Goal: Transaction & Acquisition: Download file/media

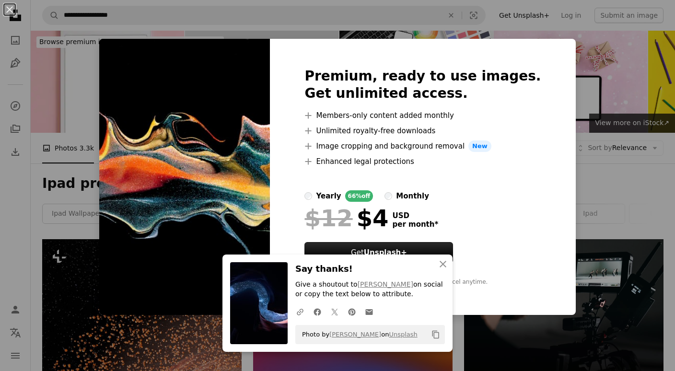
scroll to position [2237, 0]
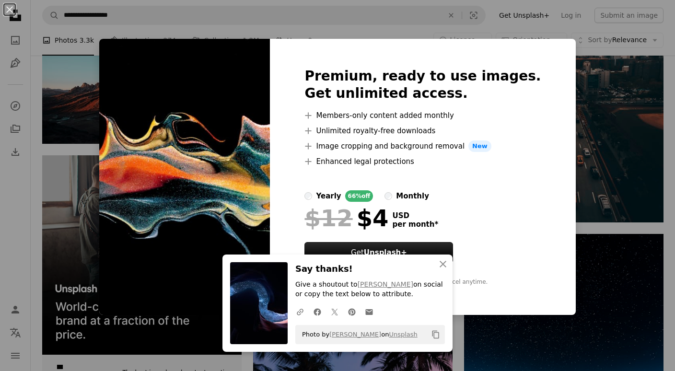
click at [562, 39] on div "An X shape Premium, ready to use images. Get unlimited access. A plus sign Memb…" at bounding box center [337, 185] width 675 height 371
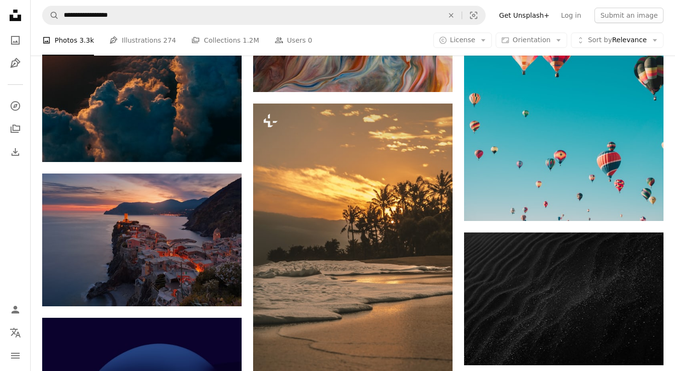
scroll to position [3061, 0]
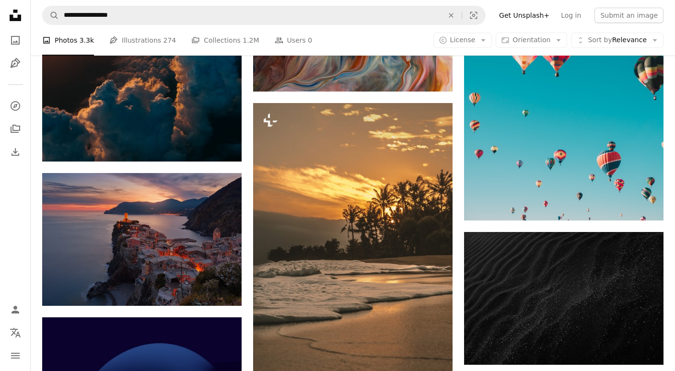
click at [226, 291] on icon "Arrow pointing down" at bounding box center [223, 288] width 8 height 12
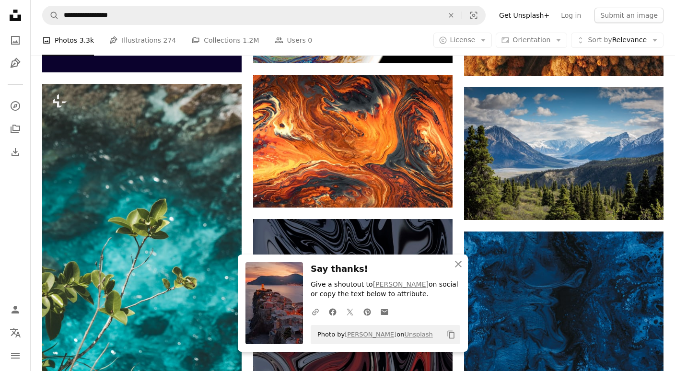
scroll to position [3662, 0]
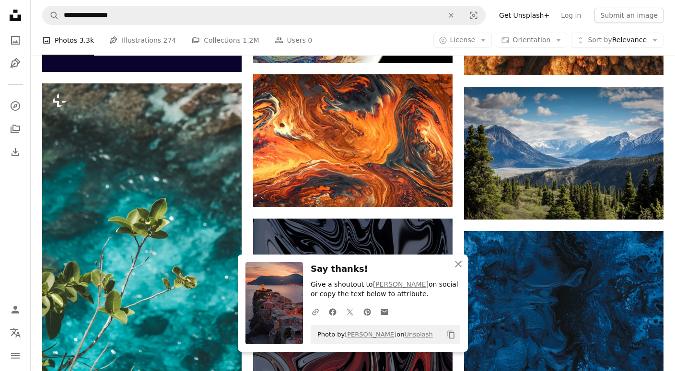
click at [643, 202] on icon "Download" at bounding box center [645, 202] width 6 height 7
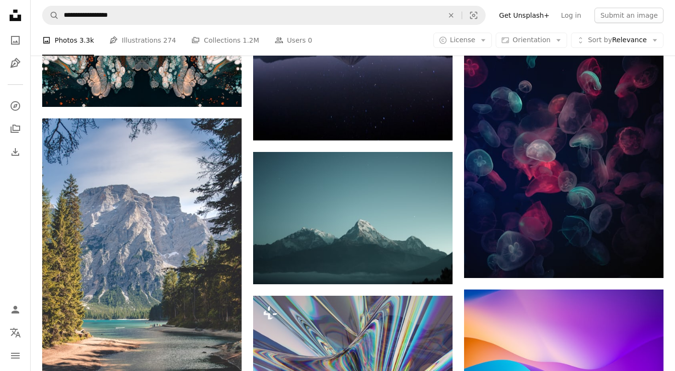
scroll to position [6048, 0]
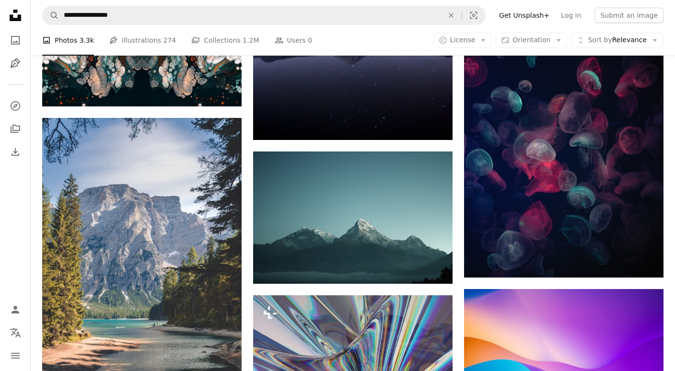
click at [433, 267] on icon "Download" at bounding box center [434, 266] width 6 height 7
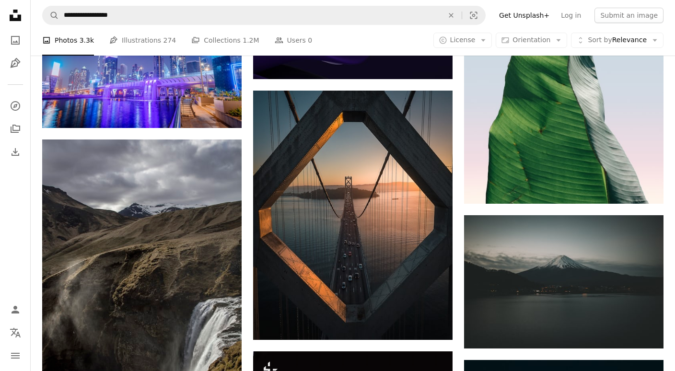
scroll to position [8868, 0]
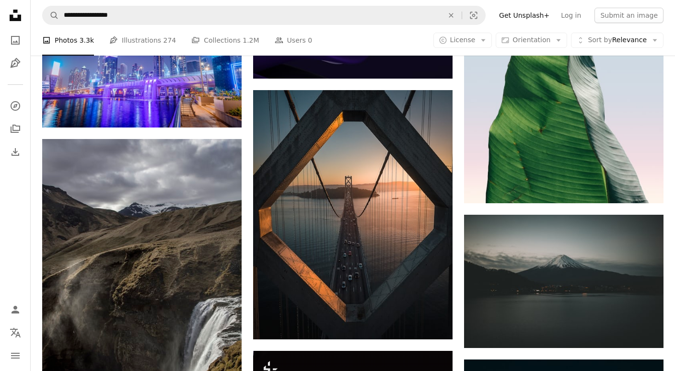
click at [643, 325] on icon "Arrow pointing down" at bounding box center [645, 331] width 8 height 12
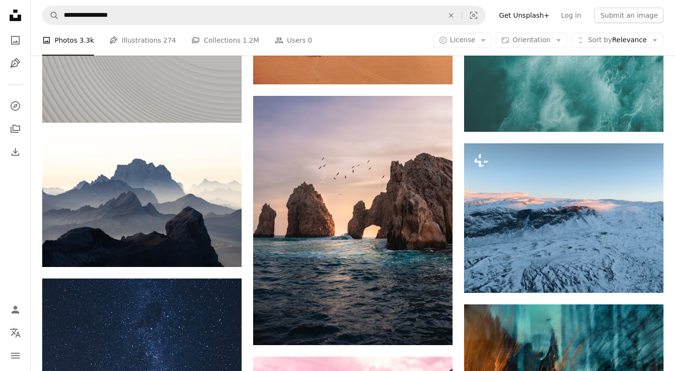
scroll to position [10239, 0]
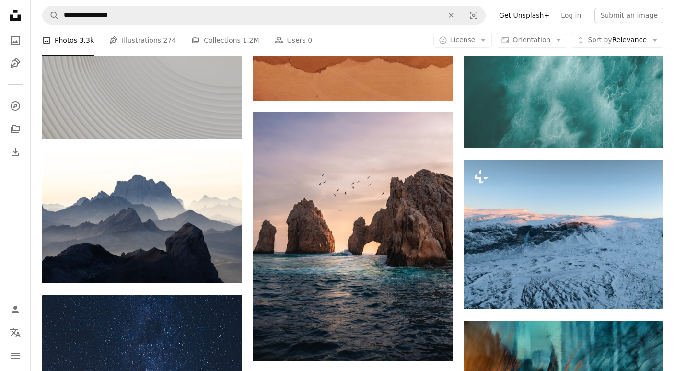
click at [434, 342] on icon "Arrow pointing down" at bounding box center [434, 344] width 8 height 12
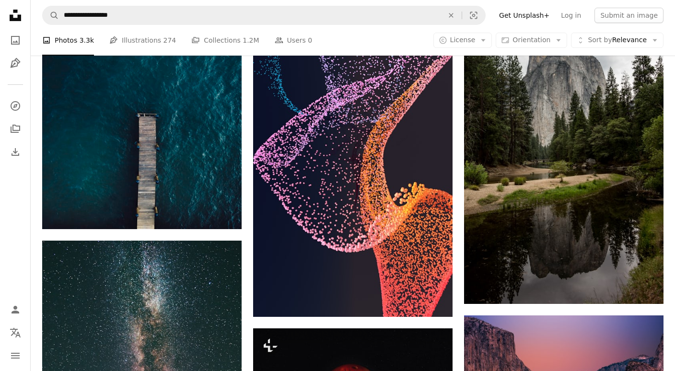
scroll to position [13791, 0]
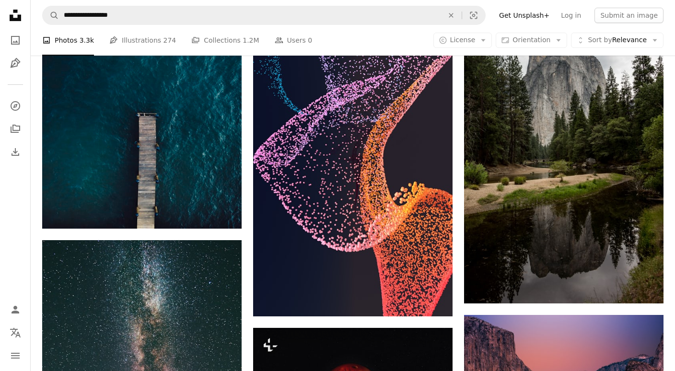
click at [555, 36] on button "Aspect ratio Orientation Arrow down" at bounding box center [531, 40] width 71 height 15
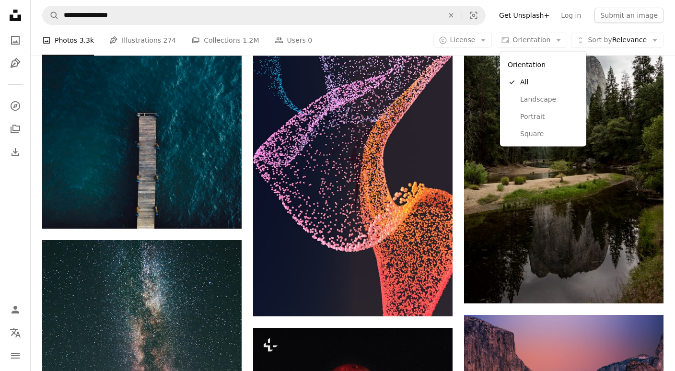
click at [561, 94] on span "Landscape" at bounding box center [549, 99] width 59 height 10
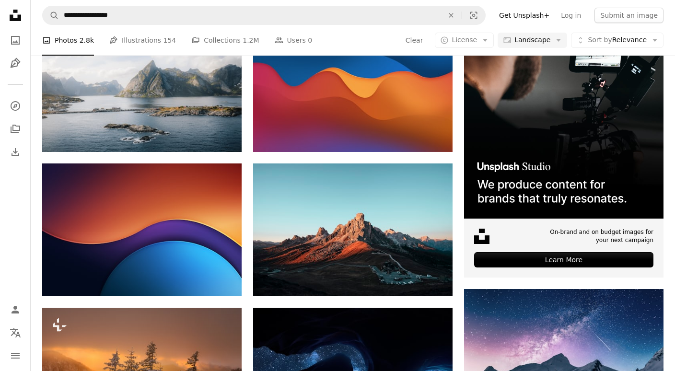
scroll to position [220, 0]
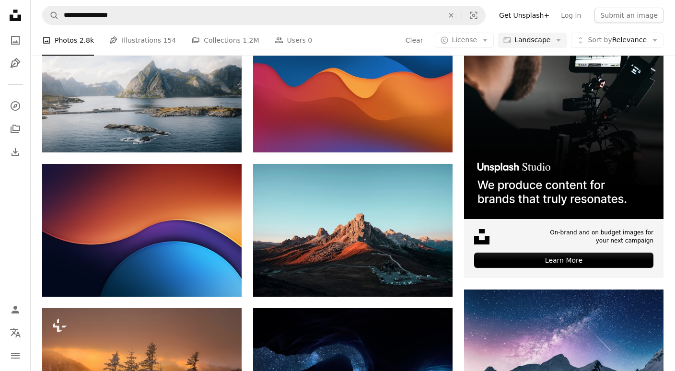
click at [433, 278] on icon "Download" at bounding box center [434, 279] width 6 height 7
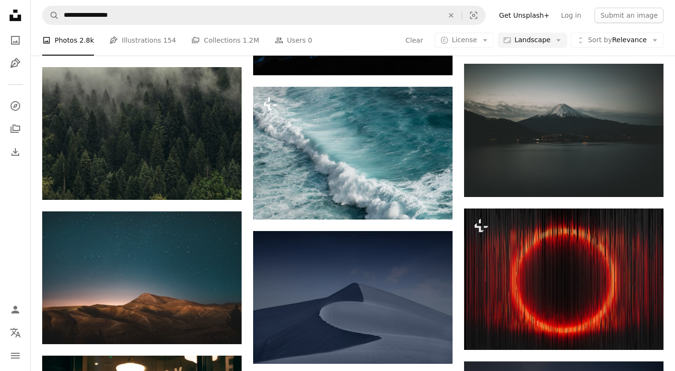
scroll to position [1885, 0]
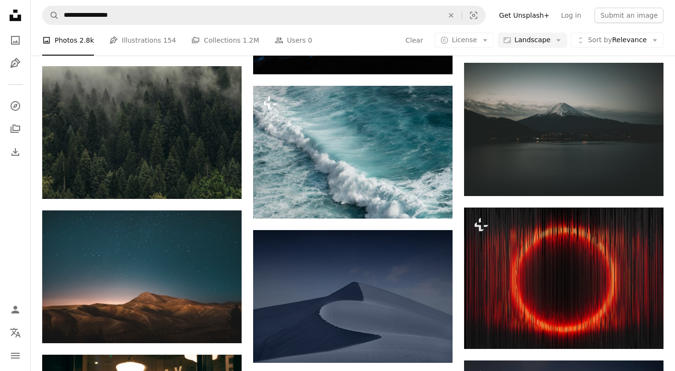
click at [221, 321] on icon "Arrow pointing down" at bounding box center [223, 326] width 8 height 12
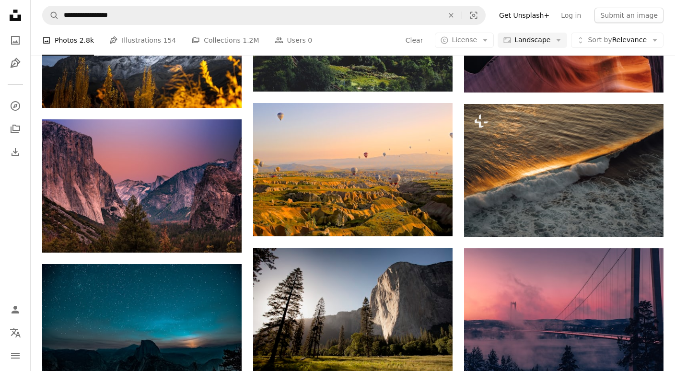
scroll to position [3591, 0]
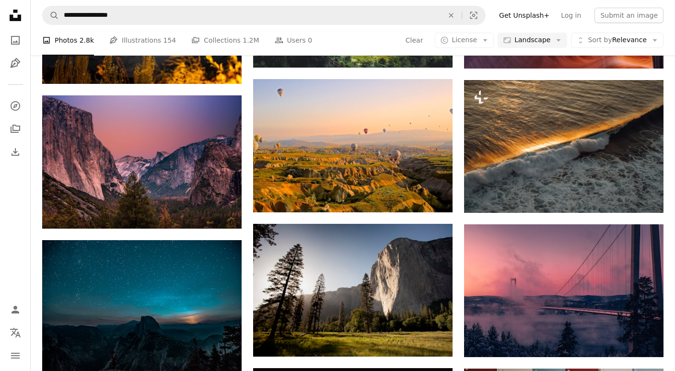
click at [608, 308] on img at bounding box center [563, 290] width 199 height 133
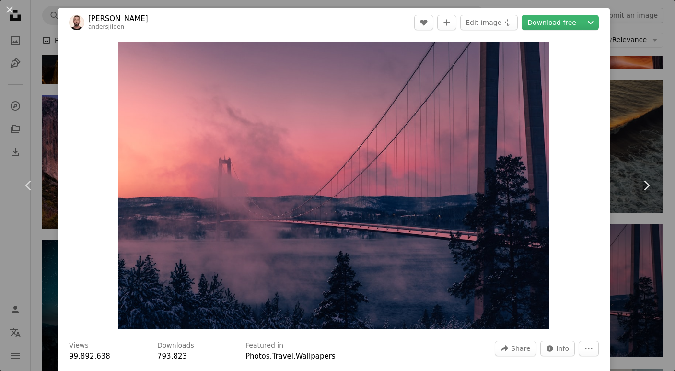
click at [653, 301] on div "An X shape Chevron left Chevron right [PERSON_NAME] andersjilden A heart A plus…" at bounding box center [337, 185] width 675 height 371
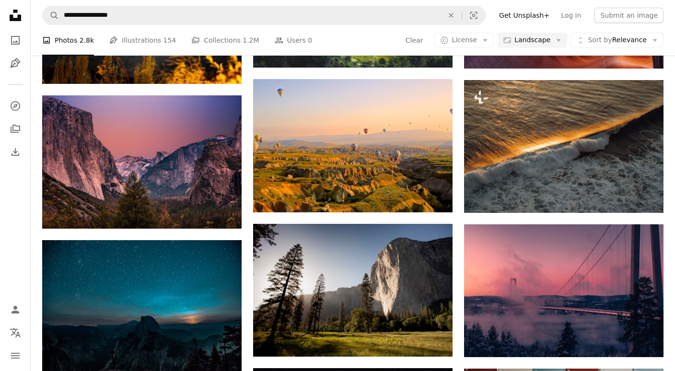
click at [431, 336] on icon "Arrow pointing down" at bounding box center [434, 339] width 8 height 12
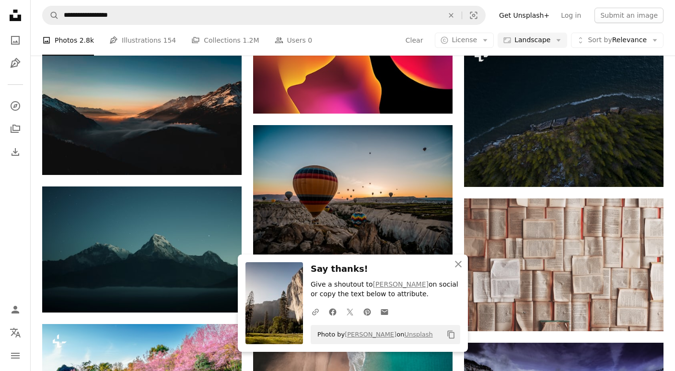
scroll to position [4367, 0]
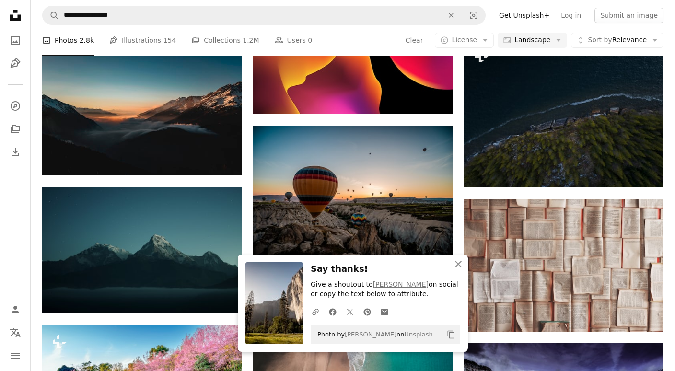
click at [93, 121] on img at bounding box center [141, 109] width 199 height 133
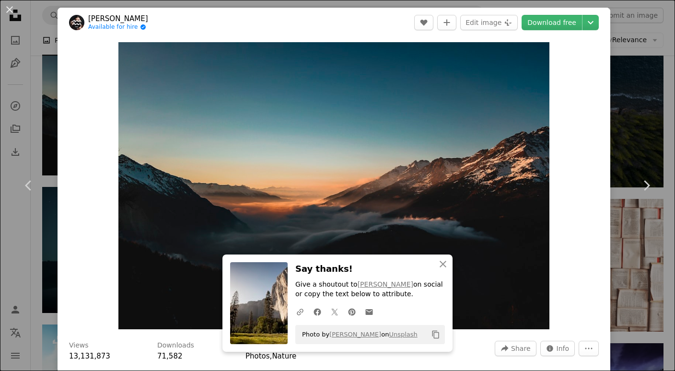
click at [450, 274] on button "An X shape Close" at bounding box center [442, 264] width 19 height 19
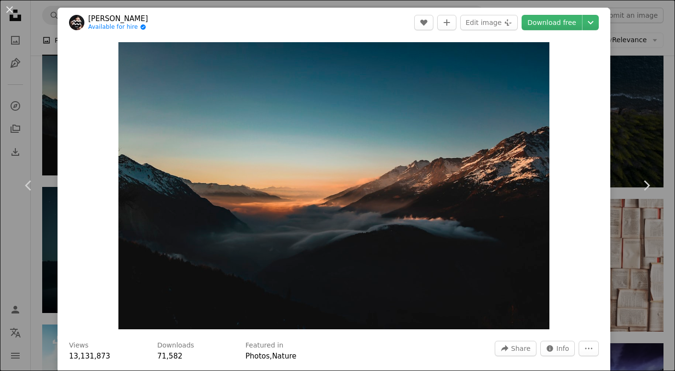
click at [643, 227] on link "Chevron right" at bounding box center [647, 186] width 58 height 92
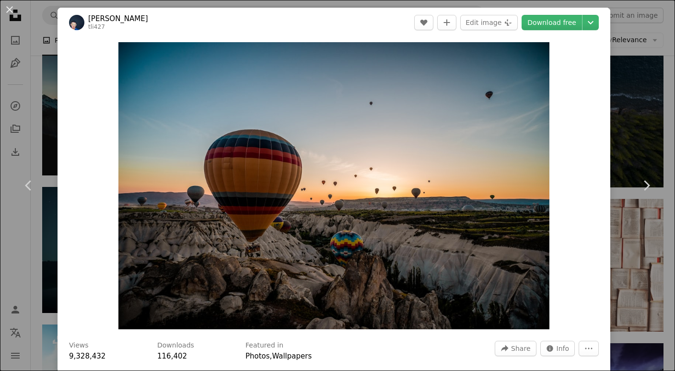
click at [650, 193] on icon "Chevron right" at bounding box center [646, 185] width 15 height 15
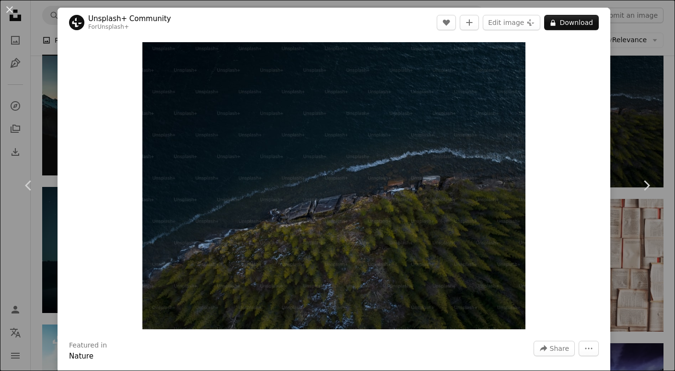
click at [654, 193] on icon "Chevron right" at bounding box center [646, 185] width 15 height 15
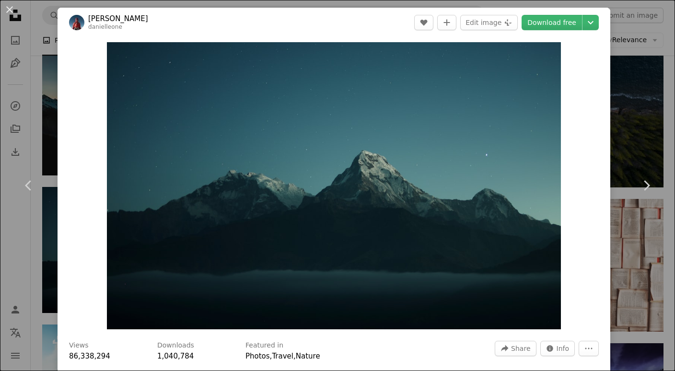
click at [649, 190] on icon at bounding box center [647, 185] width 6 height 10
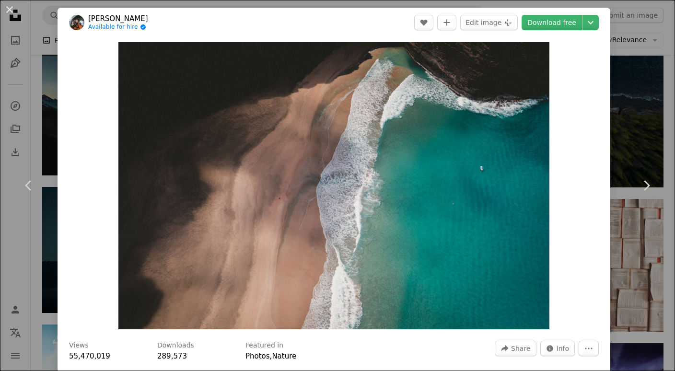
click at [655, 197] on link "Chevron right" at bounding box center [647, 186] width 58 height 92
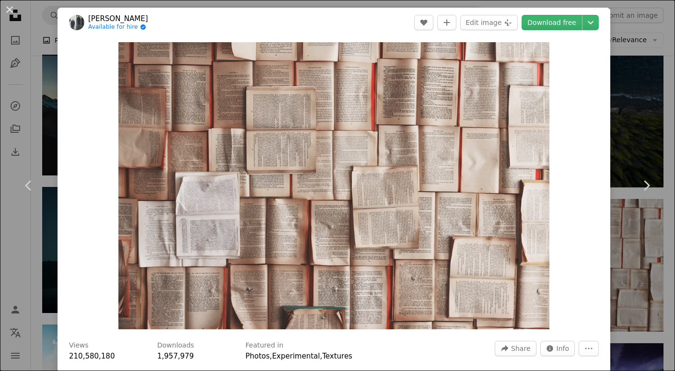
click at [639, 255] on div "An X shape Chevron left Chevron right [PERSON_NAME] Available for hire A checkm…" at bounding box center [337, 185] width 675 height 371
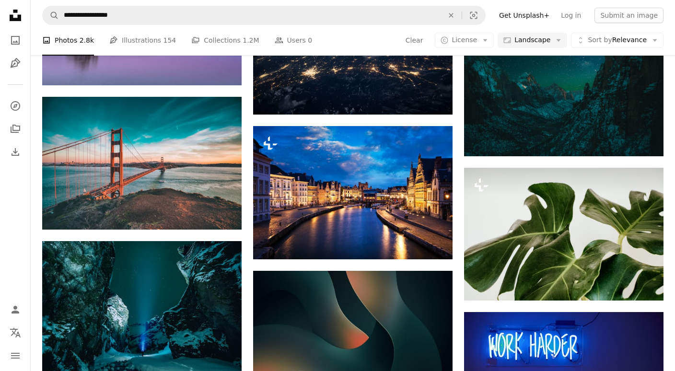
scroll to position [7133, 0]
